Goal: Information Seeking & Learning: Learn about a topic

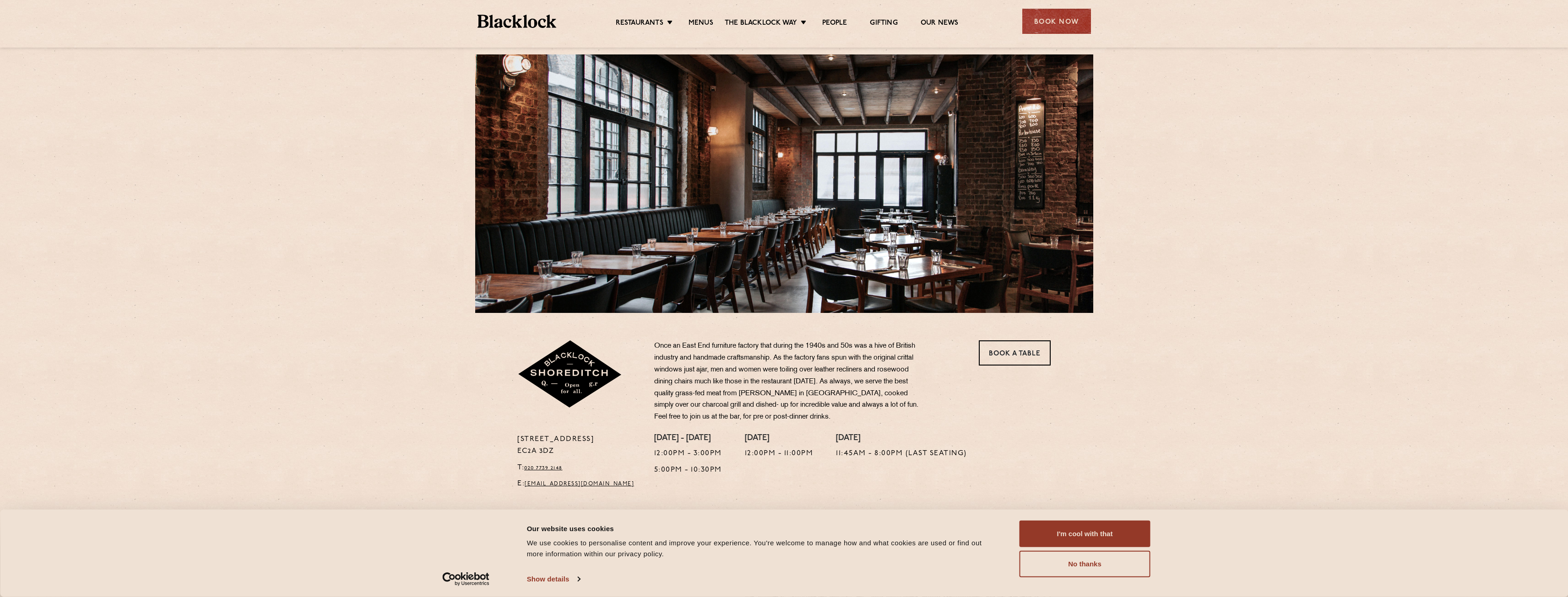
scroll to position [8, 0]
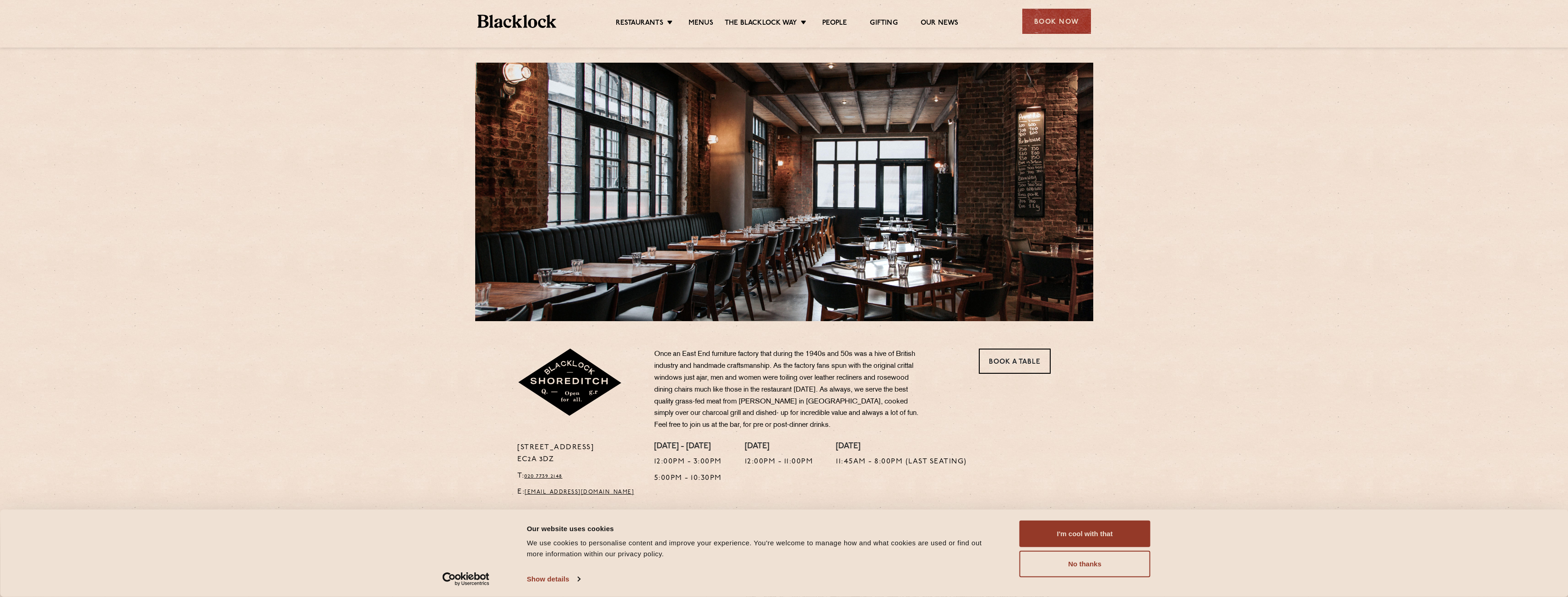
click at [995, 232] on div at bounding box center [784, 192] width 618 height 258
click at [696, 21] on link "Menus" at bounding box center [701, 24] width 25 height 10
